Goal: Task Accomplishment & Management: Manage account settings

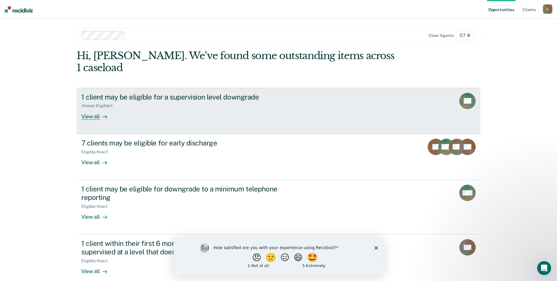
click at [90, 108] on div "View all" at bounding box center [97, 113] width 33 height 11
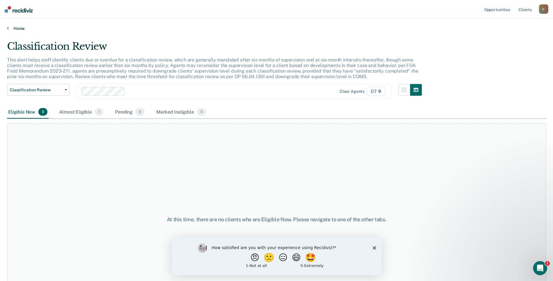
click at [15, 30] on link "Home" at bounding box center [276, 28] width 539 height 5
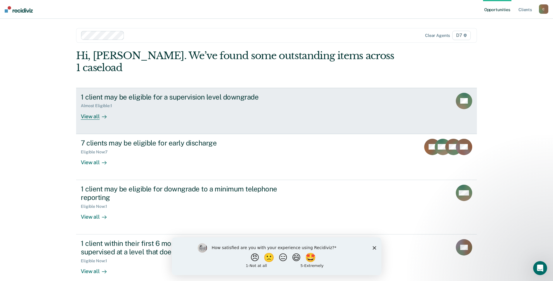
click at [136, 106] on div "1 client may be eligible for a supervision level downgrade Almost Eligible : 1 …" at bounding box center [191, 106] width 220 height 27
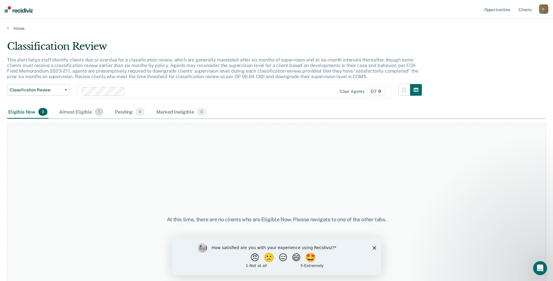
click at [80, 112] on div "Almost Eligible 1" at bounding box center [81, 112] width 47 height 13
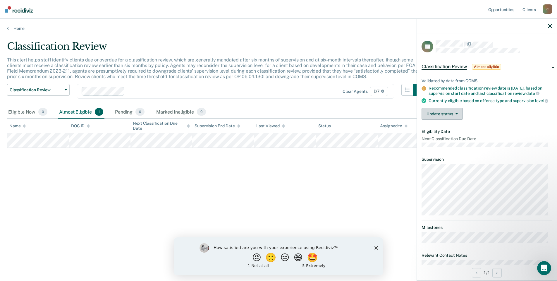
click at [448, 120] on button "Update status" at bounding box center [442, 114] width 41 height 12
click at [520, 120] on div "Update status [PERSON_NAME] Mark Ineligible" at bounding box center [487, 114] width 131 height 12
click at [451, 117] on button "Update status" at bounding box center [442, 114] width 41 height 12
click at [395, 107] on div "Eligible Now 0 Almost Eligible 1 Pending 0 Marked Ineligible 0" at bounding box center [278, 112] width 543 height 13
click at [361, 180] on div "Classification Review This alert helps staff identify clients due or overdue fo…" at bounding box center [278, 138] width 543 height 197
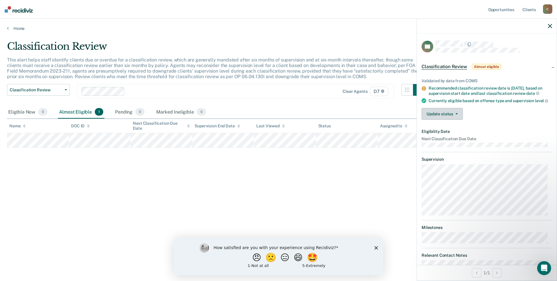
click at [458, 118] on button "Update status" at bounding box center [442, 114] width 41 height 12
click at [453, 140] on button "Mark Ineligible" at bounding box center [450, 137] width 57 height 9
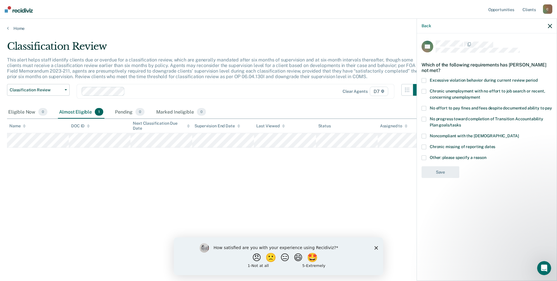
click at [425, 156] on span at bounding box center [424, 157] width 5 height 5
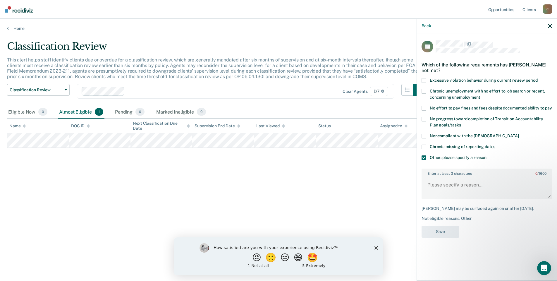
click at [425, 134] on span at bounding box center [424, 136] width 5 height 5
click at [425, 156] on span at bounding box center [424, 157] width 5 height 5
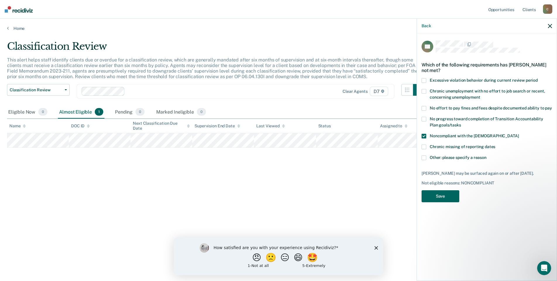
click at [432, 194] on button "Save" at bounding box center [441, 196] width 38 height 12
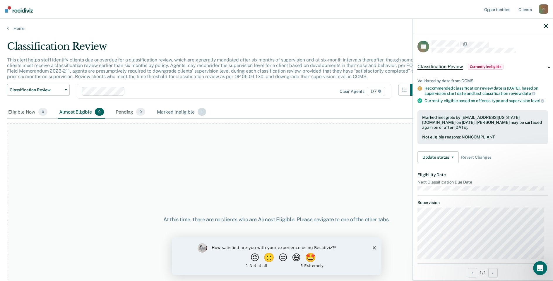
click at [194, 114] on div "Marked Ineligible 1" at bounding box center [182, 112] width 52 height 13
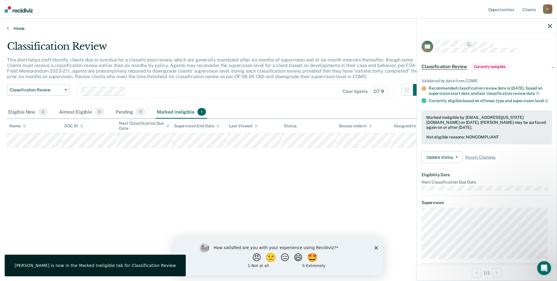
click at [12, 30] on link "Home" at bounding box center [278, 28] width 543 height 5
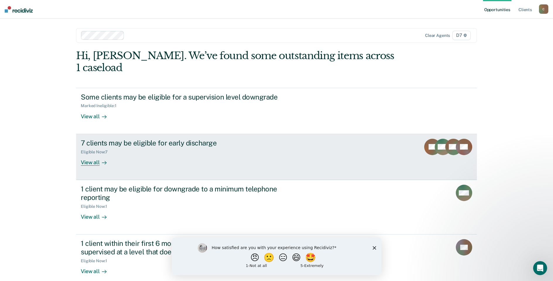
click at [152, 146] on div "7 clients may be eligible for early discharge Eligible Now : 7 View all" at bounding box center [191, 152] width 220 height 27
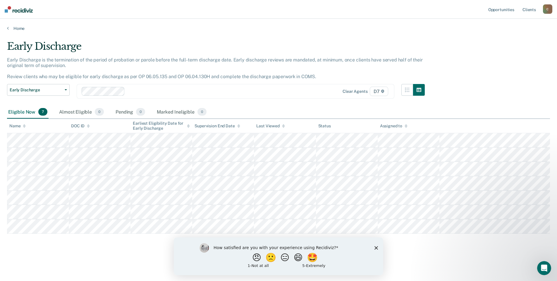
click at [11, 31] on main "Early Discharge Early Discharge is the termination of the period of probation o…" at bounding box center [278, 155] width 557 height 248
click at [9, 30] on link "Home" at bounding box center [278, 28] width 543 height 5
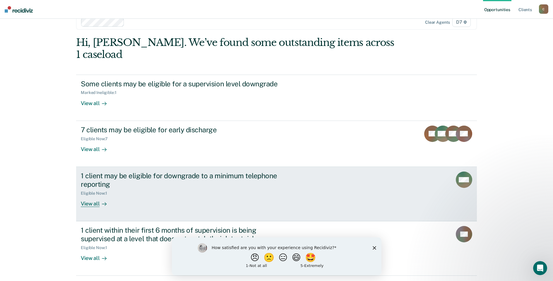
scroll to position [19, 0]
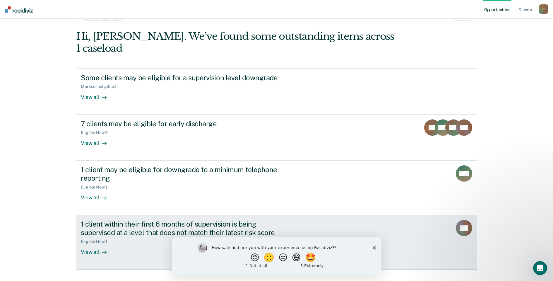
click at [330, 228] on link "1 client within their first 6 months of supervision is being supervised at a le…" at bounding box center [276, 242] width 401 height 54
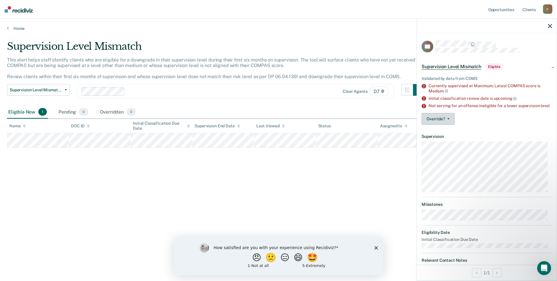
click at [446, 125] on button "Override?" at bounding box center [438, 119] width 33 height 12
click at [440, 147] on button "[PERSON_NAME]" at bounding box center [450, 142] width 57 height 9
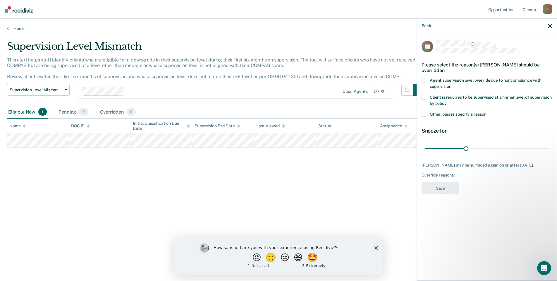
click at [425, 97] on span at bounding box center [424, 97] width 5 height 5
click at [446, 187] on button "Save" at bounding box center [441, 188] width 38 height 12
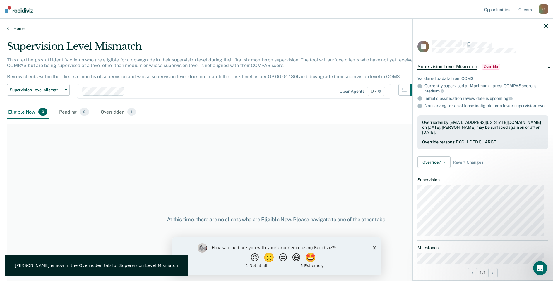
click at [8, 30] on icon at bounding box center [8, 28] width 2 height 5
